Goal: Task Accomplishment & Management: Manage account settings

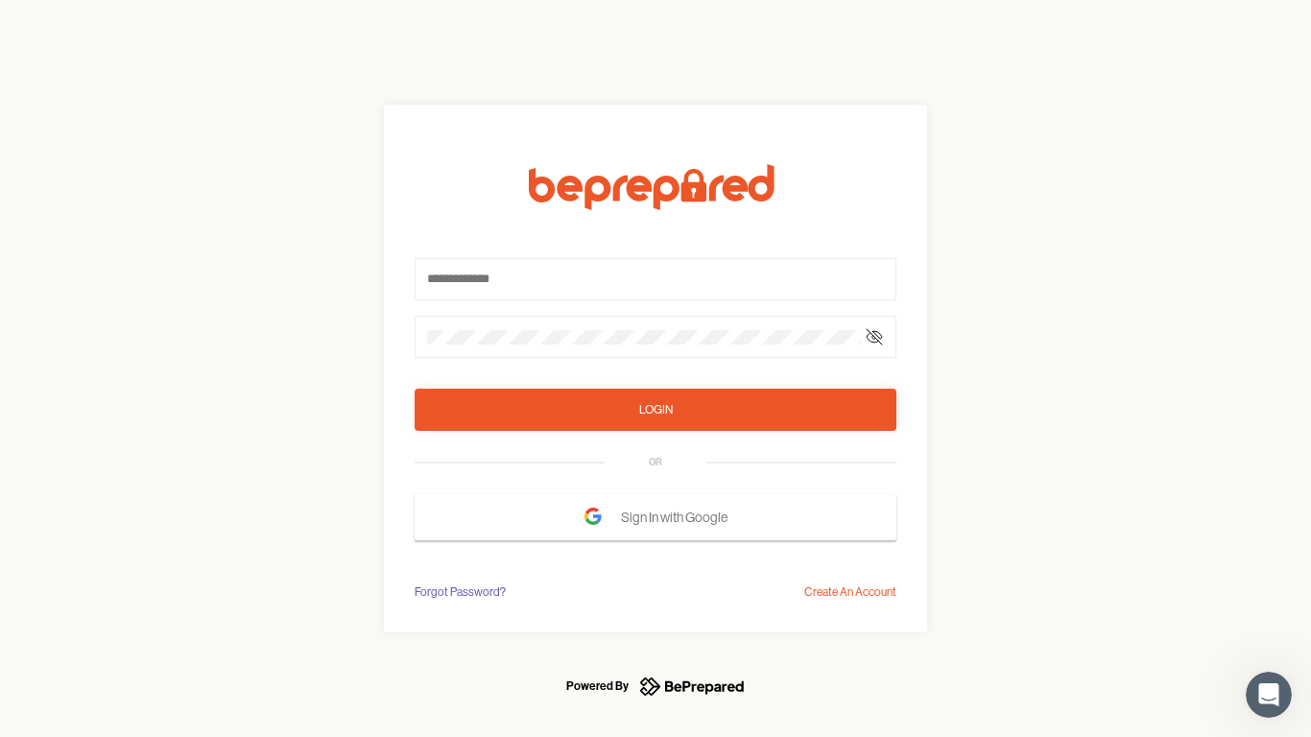
click at [655, 368] on form "Login OR Sign In with Google" at bounding box center [655, 352] width 482 height 376
click at [874, 337] on icon at bounding box center [873, 336] width 15 height 15
click at [655, 410] on div "Login" at bounding box center [656, 409] width 34 height 19
click at [655, 517] on span "Sign In with Google" at bounding box center [679, 517] width 116 height 35
click at [459, 592] on div "Forgot Password?" at bounding box center [459, 591] width 91 height 19
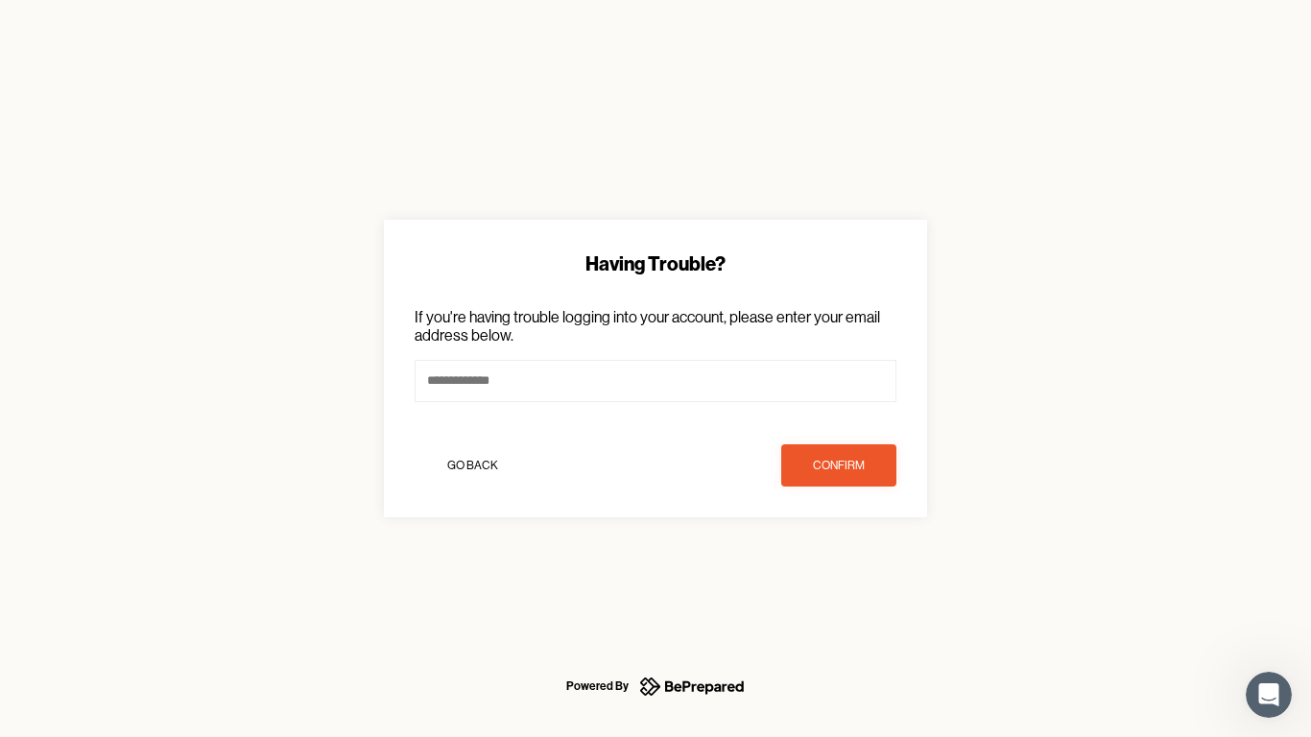
click at [850, 592] on div "Having Trouble? If you're having trouble logging into your account, please ente…" at bounding box center [655, 368] width 1311 height 737
click at [1268, 695] on icon "Open Intercom Messenger" at bounding box center [1269, 695] width 32 height 32
